Goal: Task Accomplishment & Management: Manage account settings

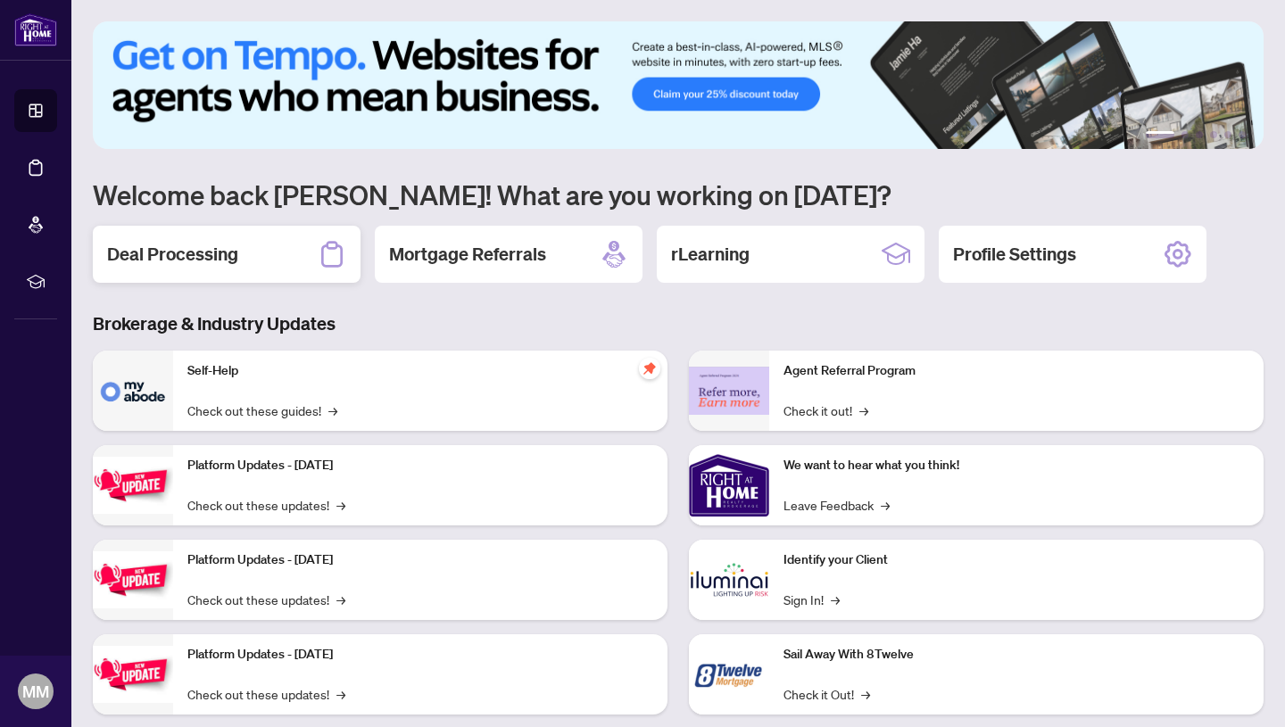
click at [141, 250] on h2 "Deal Processing" at bounding box center [172, 254] width 131 height 25
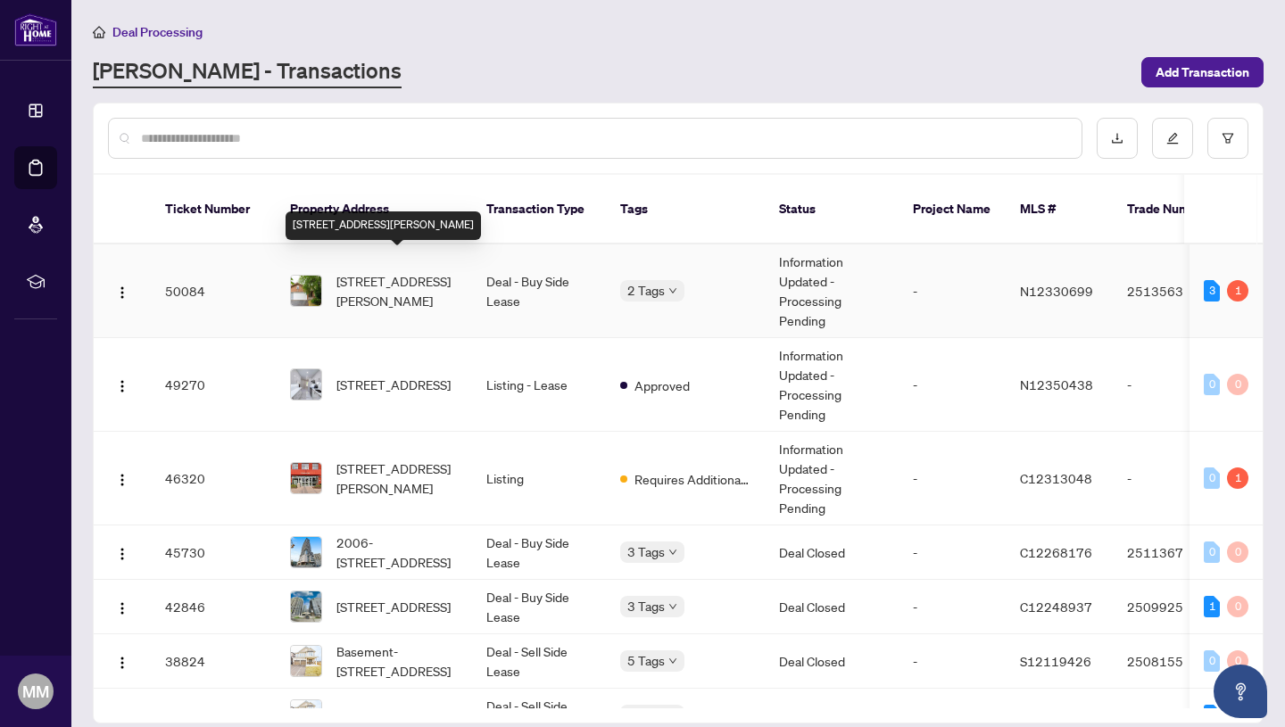
click at [392, 278] on span "[STREET_ADDRESS][PERSON_NAME]" at bounding box center [396, 290] width 121 height 39
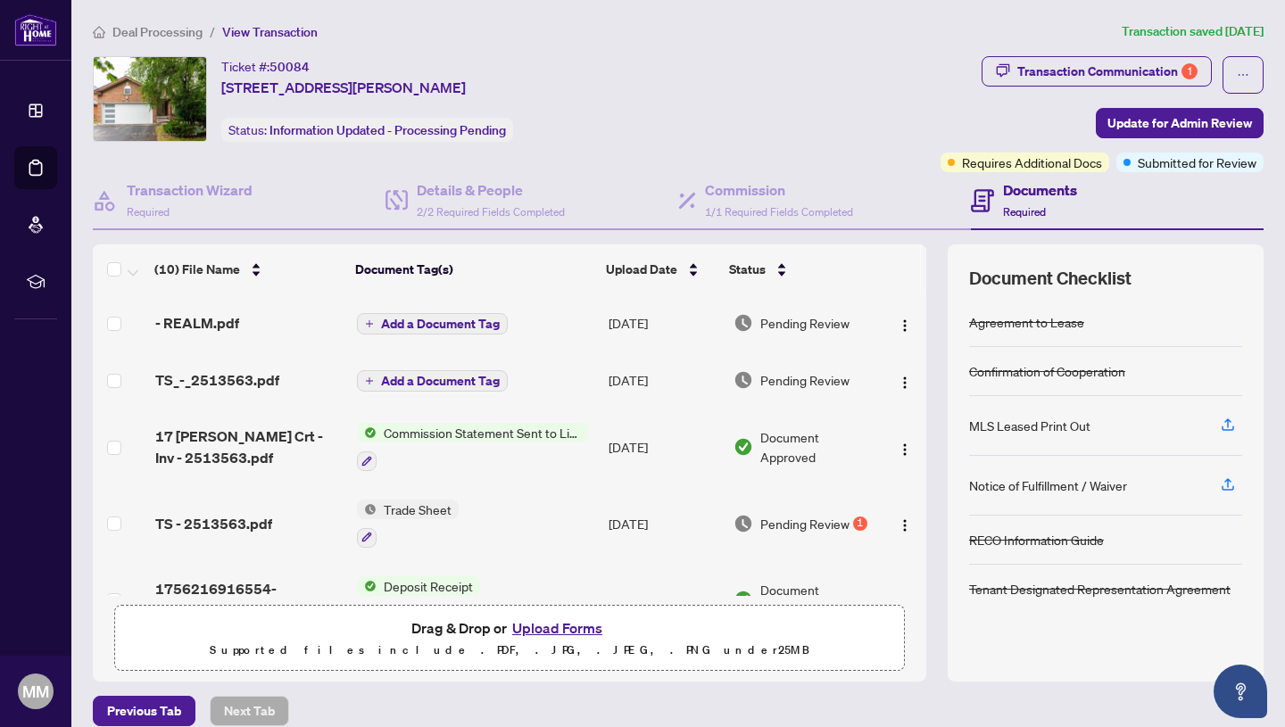
click at [555, 629] on button "Upload Forms" at bounding box center [557, 628] width 101 height 23
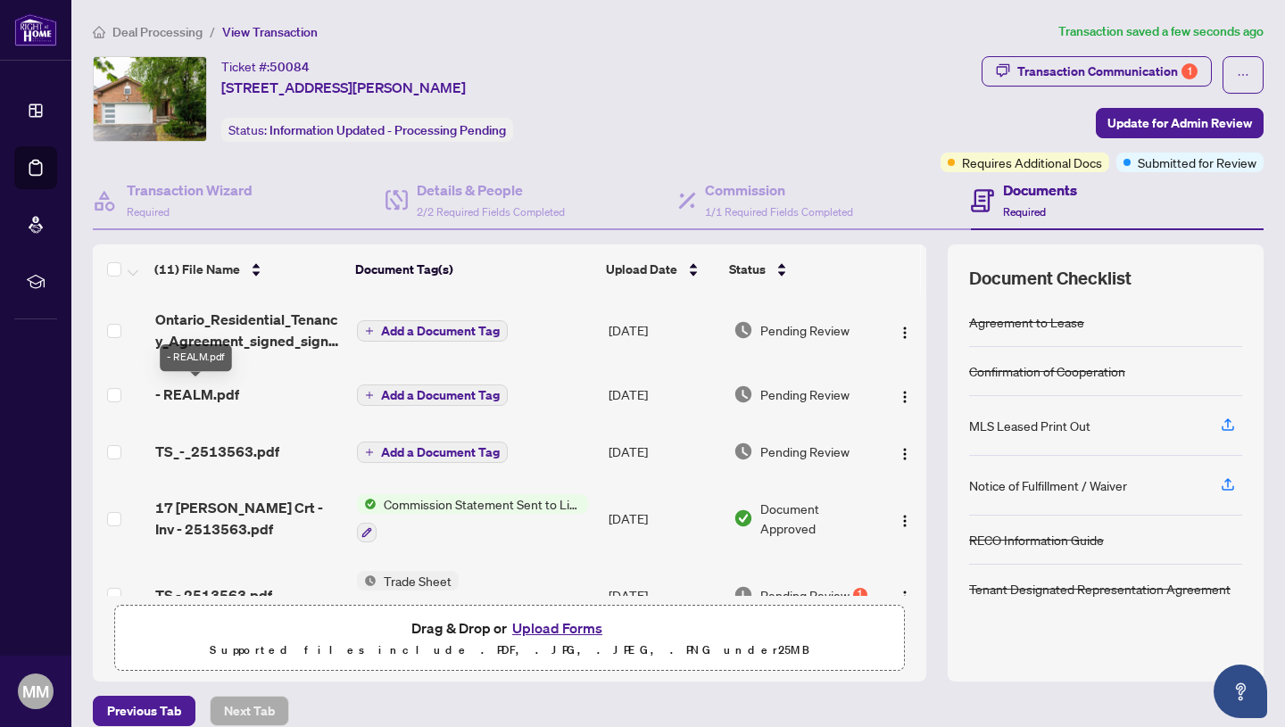
click at [221, 392] on span "- REALM.pdf" at bounding box center [197, 394] width 84 height 21
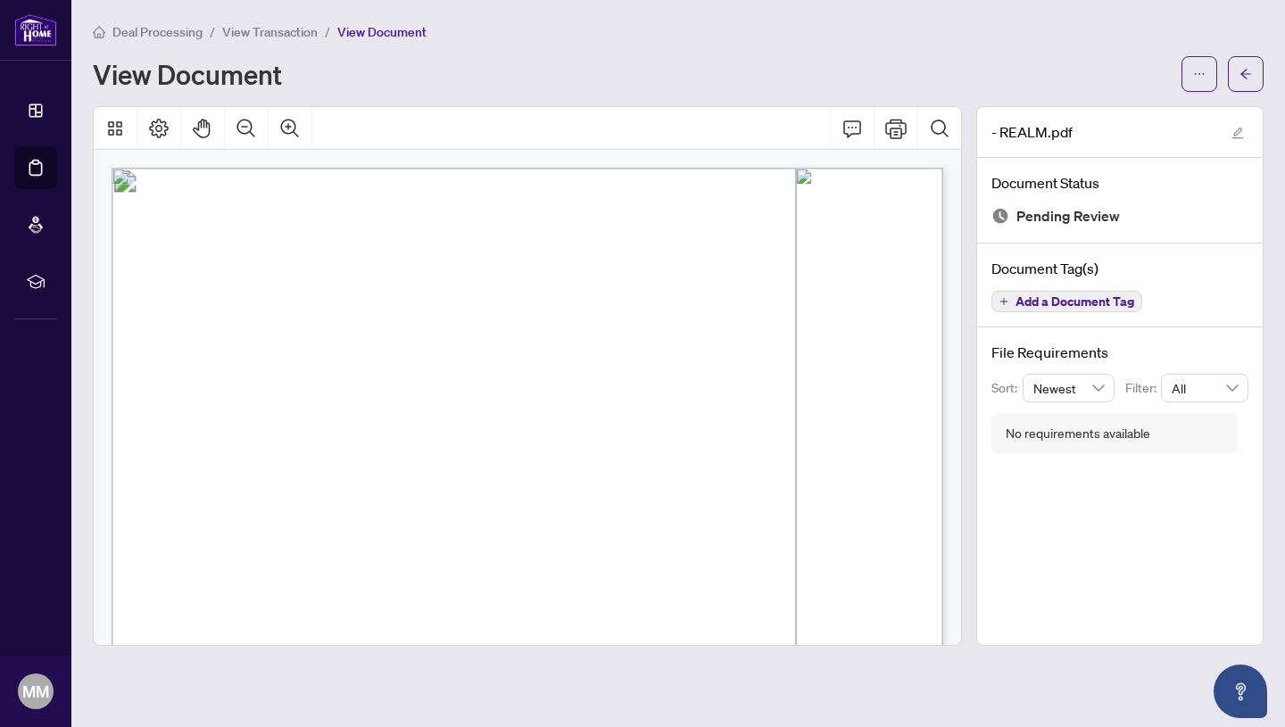
click at [269, 30] on span "View Transaction" at bounding box center [269, 32] width 95 height 16
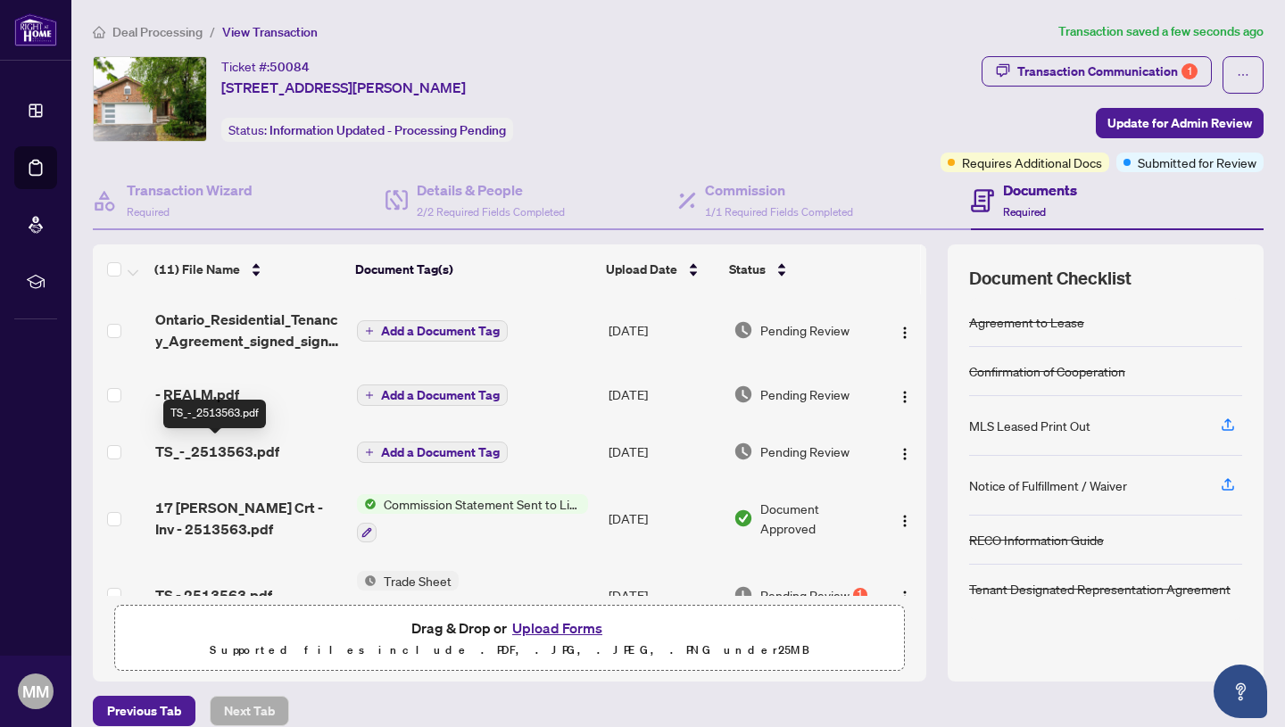
click at [231, 449] on span "TS_-_2513563.pdf" at bounding box center [217, 451] width 124 height 21
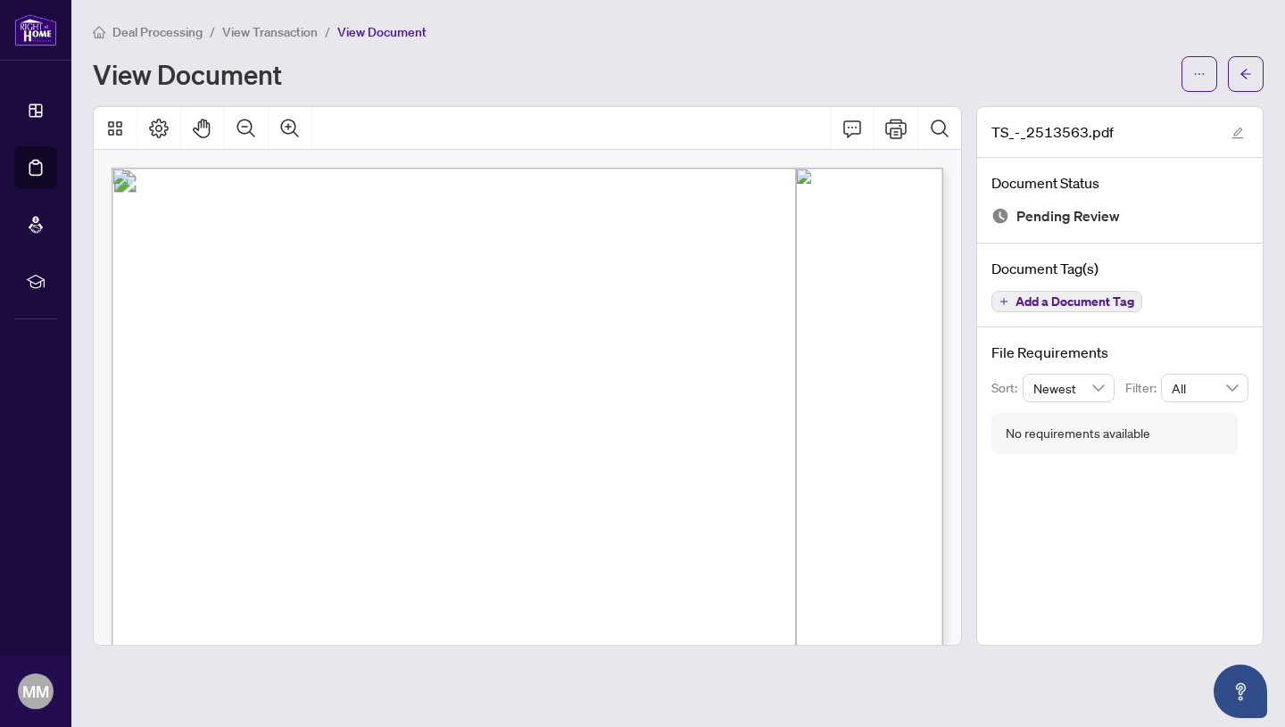
click at [279, 28] on span "View Transaction" at bounding box center [269, 32] width 95 height 16
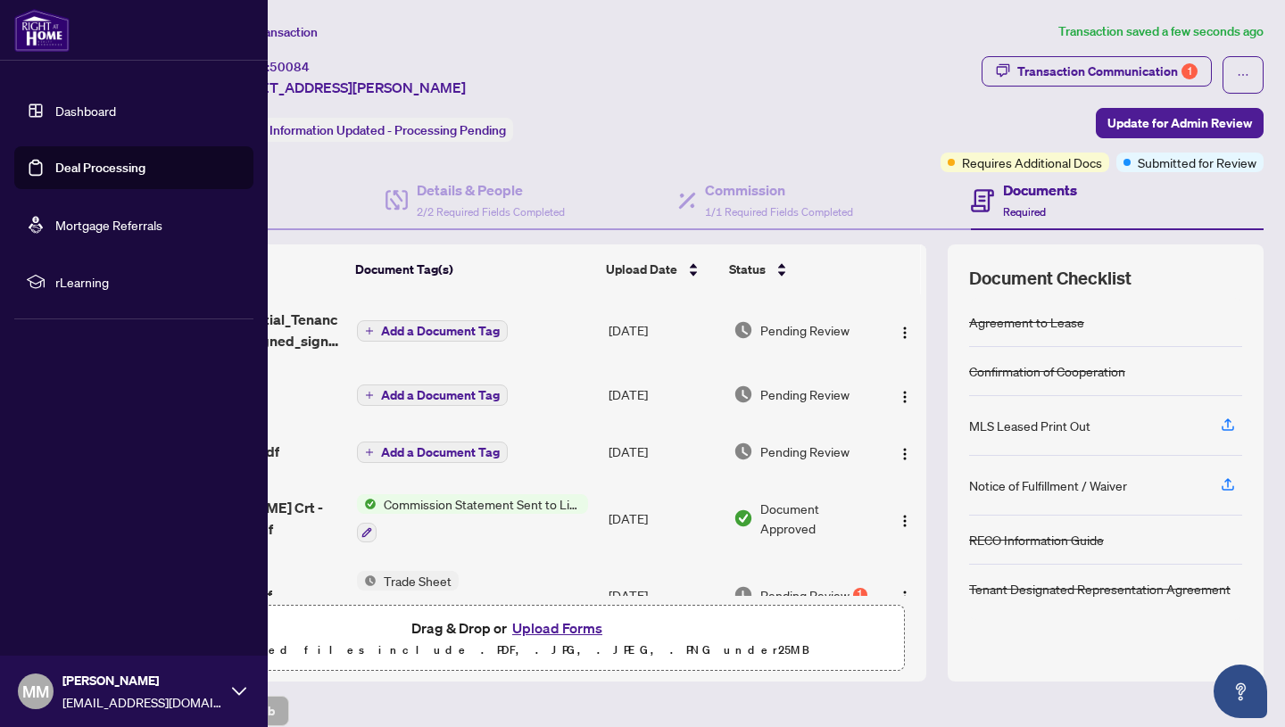
click at [100, 107] on link "Dashboard" at bounding box center [85, 111] width 61 height 16
